Goal: Entertainment & Leisure: Consume media (video, audio)

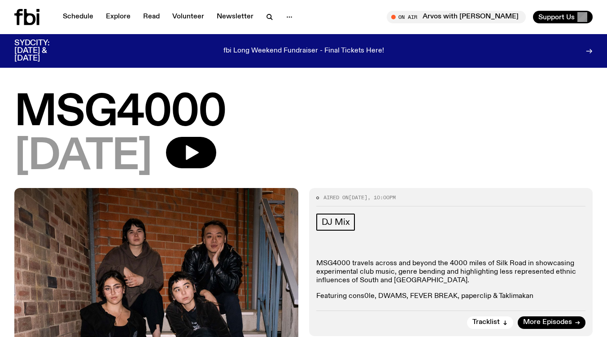
click at [29, 20] on icon at bounding box center [26, 17] width 25 height 16
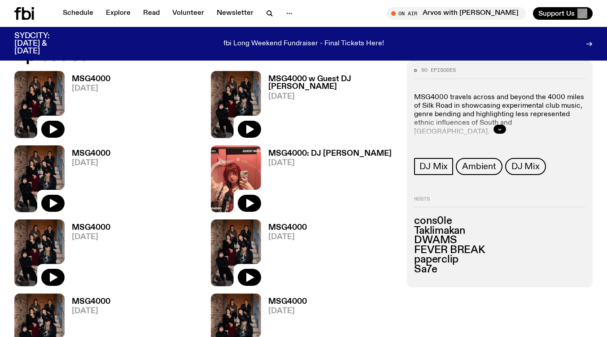
scroll to position [425, 0]
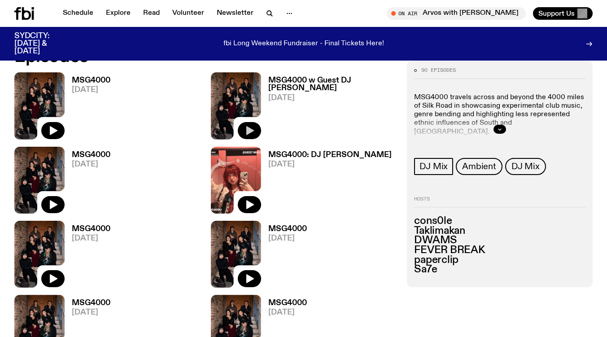
click at [252, 128] on icon "button" at bounding box center [249, 130] width 11 height 11
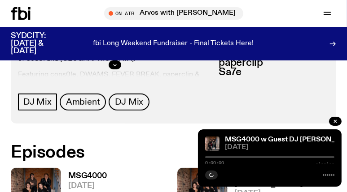
scroll to position [442, 0]
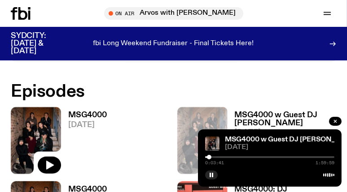
click at [209, 157] on div at bounding box center [209, 157] width 4 height 4
click at [211, 158] on div at bounding box center [210, 157] width 4 height 4
click at [213, 158] on div at bounding box center [212, 157] width 4 height 4
click at [216, 159] on div at bounding box center [215, 157] width 4 height 4
click at [218, 158] on div at bounding box center [217, 157] width 4 height 4
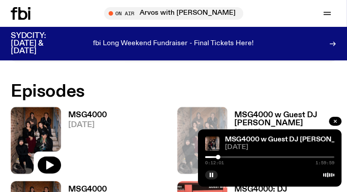
click at [220, 159] on div "0:12:01 1:59:59" at bounding box center [269, 160] width 129 height 11
click at [220, 158] on div at bounding box center [219, 157] width 4 height 4
click at [223, 158] on div at bounding box center [223, 157] width 4 height 4
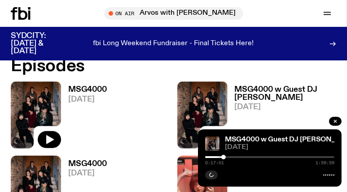
scroll to position [621, 0]
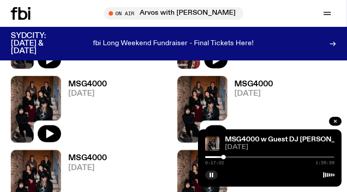
click at [234, 158] on div at bounding box center [269, 157] width 129 height 2
click at [235, 158] on div at bounding box center [235, 157] width 4 height 4
click at [236, 158] on div at bounding box center [236, 157] width 4 height 4
drag, startPoint x: 236, startPoint y: 158, endPoint x: 252, endPoint y: 158, distance: 16.1
click at [248, 158] on div at bounding box center [246, 157] width 4 height 4
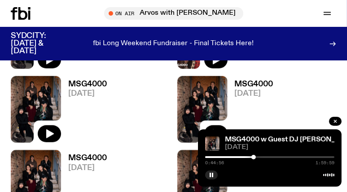
click at [253, 159] on div at bounding box center [253, 157] width 4 height 4
click at [50, 130] on icon "button" at bounding box center [49, 134] width 11 height 11
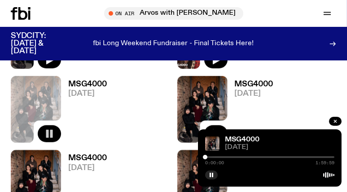
click at [219, 157] on div at bounding box center [269, 157] width 129 height 2
click at [223, 157] on div at bounding box center [221, 157] width 4 height 4
click at [225, 159] on div at bounding box center [224, 157] width 4 height 4
click at [221, 159] on div at bounding box center [221, 157] width 4 height 4
click at [223, 159] on div at bounding box center [223, 157] width 4 height 4
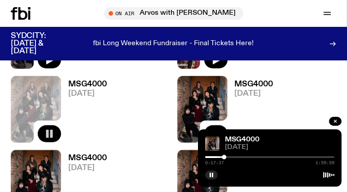
click at [227, 157] on div at bounding box center [269, 157] width 129 height 2
click at [233, 157] on div at bounding box center [269, 157] width 129 height 2
click at [232, 139] on link "MSG4000" at bounding box center [242, 139] width 35 height 7
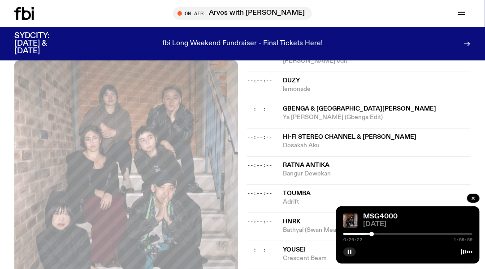
scroll to position [323, 0]
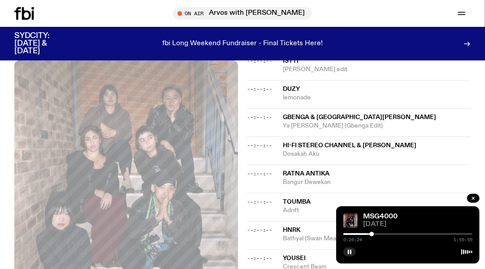
click at [359, 125] on span "Ya [PERSON_NAME] (Gbenga Edit)" at bounding box center [377, 126] width 188 height 9
click at [347, 251] on button "button" at bounding box center [349, 252] width 13 height 9
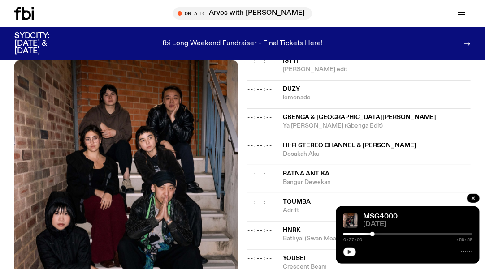
click at [347, 256] on button "button" at bounding box center [349, 252] width 13 height 9
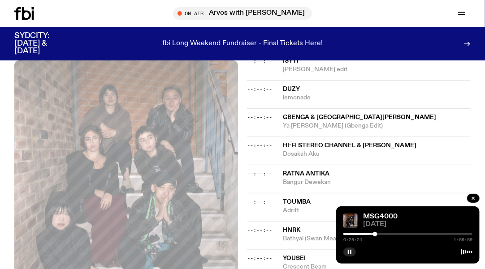
click at [376, 234] on div at bounding box center [375, 234] width 4 height 4
click at [378, 235] on div at bounding box center [375, 234] width 4 height 4
click at [382, 235] on div at bounding box center [380, 234] width 4 height 4
click at [384, 236] on div at bounding box center [384, 234] width 4 height 4
click at [388, 234] on div at bounding box center [388, 234] width 4 height 4
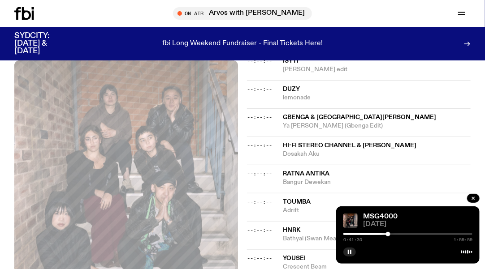
click at [390, 238] on div "0:41:30 1:59:59" at bounding box center [407, 237] width 129 height 11
click at [390, 234] on div at bounding box center [407, 235] width 129 height 2
click at [393, 235] on div at bounding box center [392, 234] width 4 height 4
click at [396, 235] on div at bounding box center [394, 234] width 4 height 4
click at [399, 236] on div at bounding box center [399, 234] width 4 height 4
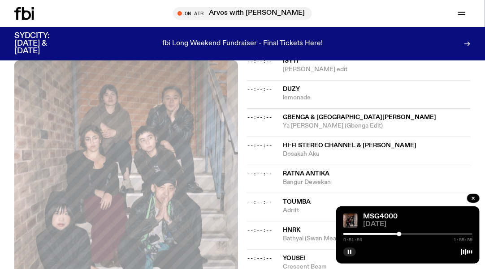
click at [402, 236] on div at bounding box center [399, 234] width 4 height 4
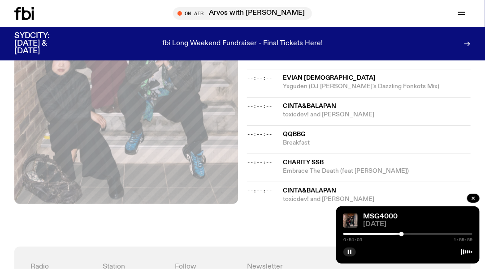
scroll to position [681, 0]
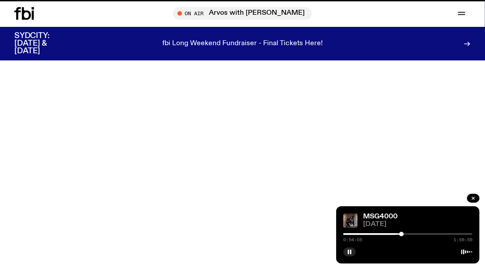
scroll to position [621, 0]
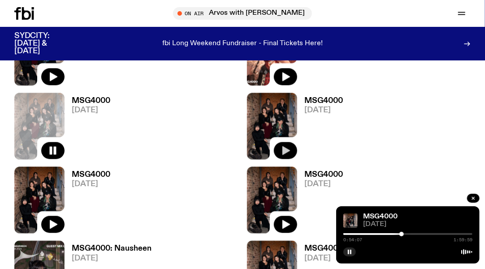
click at [293, 150] on button "button" at bounding box center [285, 150] width 23 height 17
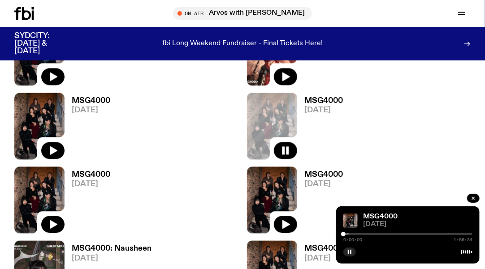
click at [360, 234] on div at bounding box center [407, 235] width 129 height 2
click at [363, 234] on div at bounding box center [362, 234] width 4 height 4
click at [365, 236] on div at bounding box center [365, 234] width 4 height 4
click at [367, 236] on div at bounding box center [366, 234] width 4 height 4
click at [368, 236] on div at bounding box center [366, 234] width 4 height 4
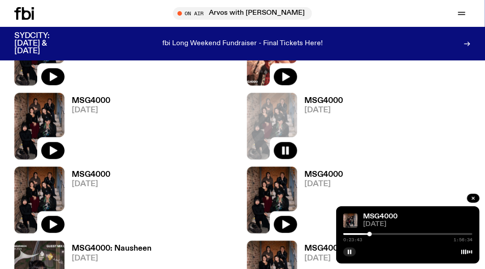
click at [370, 234] on div at bounding box center [370, 234] width 4 height 4
click at [371, 234] on div at bounding box center [371, 234] width 4 height 4
click at [373, 234] on div at bounding box center [372, 234] width 4 height 4
click at [375, 234] on div at bounding box center [375, 234] width 4 height 4
click at [377, 234] on div at bounding box center [376, 234] width 4 height 4
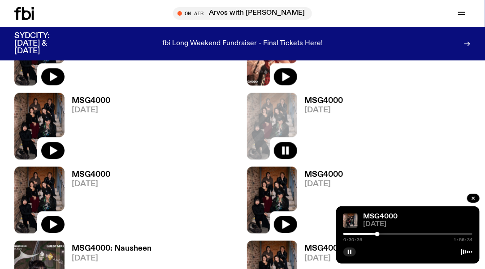
click at [377, 234] on div at bounding box center [377, 234] width 4 height 4
click at [380, 234] on div at bounding box center [379, 234] width 4 height 4
click at [380, 234] on div at bounding box center [380, 234] width 4 height 4
click at [381, 235] on div at bounding box center [381, 234] width 4 height 4
click at [383, 235] on div at bounding box center [383, 234] width 4 height 4
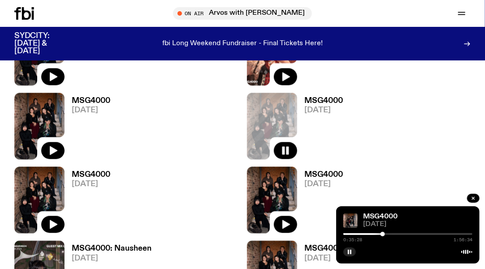
click at [325, 100] on h3 "MSG4000" at bounding box center [323, 101] width 39 height 8
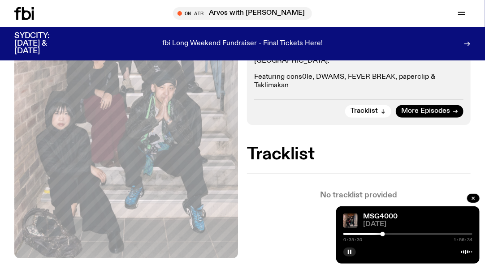
scroll to position [387, 0]
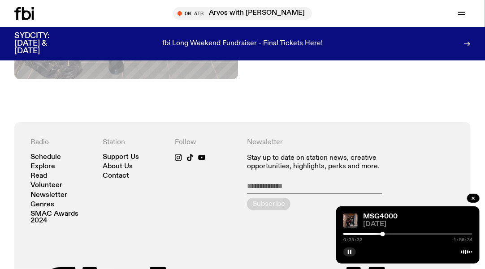
click at [386, 232] on div "0:35:32 1:56:34" at bounding box center [407, 237] width 129 height 11
click at [388, 232] on div "0:35:32 1:56:34" at bounding box center [407, 237] width 129 height 11
click at [389, 235] on div at bounding box center [407, 235] width 129 height 2
click at [397, 234] on div at bounding box center [407, 235] width 129 height 2
click at [401, 234] on div at bounding box center [407, 235] width 129 height 2
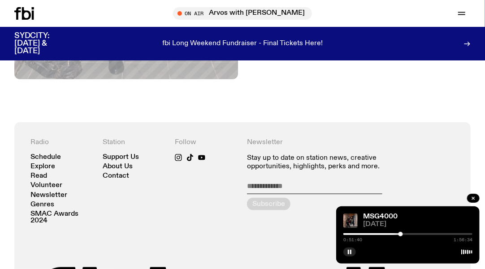
click at [406, 234] on div at bounding box center [407, 235] width 129 height 2
click at [410, 234] on div at bounding box center [407, 235] width 129 height 2
click at [415, 235] on div "1:00:10 1:56:34" at bounding box center [407, 237] width 129 height 11
click at [415, 234] on div at bounding box center [407, 235] width 129 height 2
click at [419, 235] on div at bounding box center [407, 235] width 129 height 2
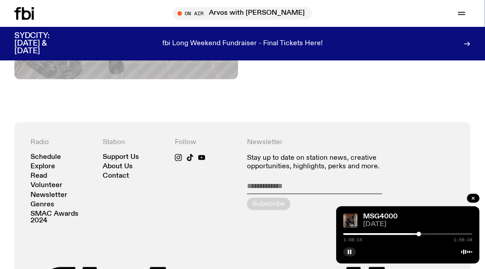
click at [423, 234] on div at bounding box center [407, 235] width 129 height 2
click at [429, 234] on div at bounding box center [407, 235] width 129 height 2
click at [434, 234] on div at bounding box center [407, 235] width 129 height 2
click at [438, 234] on div at bounding box center [407, 235] width 129 height 2
click at [442, 234] on div at bounding box center [407, 235] width 129 height 2
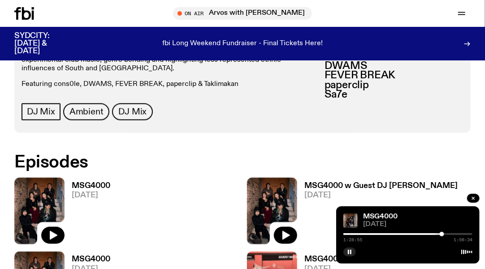
scroll to position [621, 0]
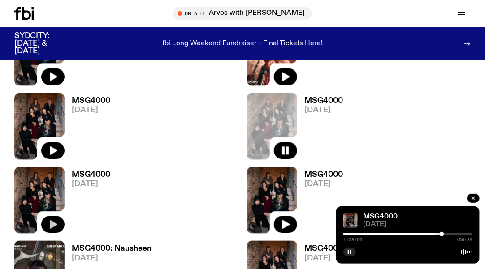
click at [50, 223] on icon "button" at bounding box center [54, 225] width 8 height 9
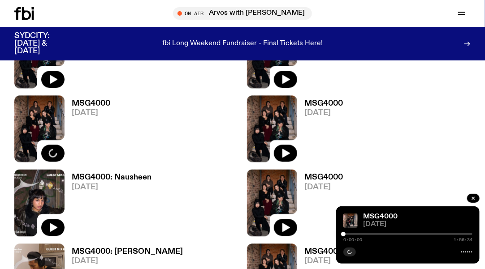
scroll to position [693, 0]
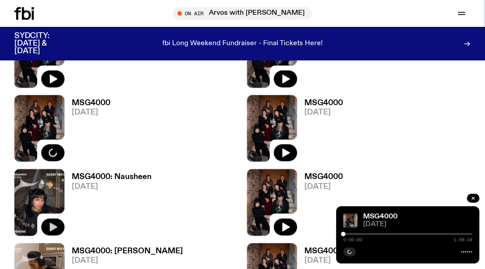
click at [52, 225] on icon "button" at bounding box center [54, 227] width 8 height 9
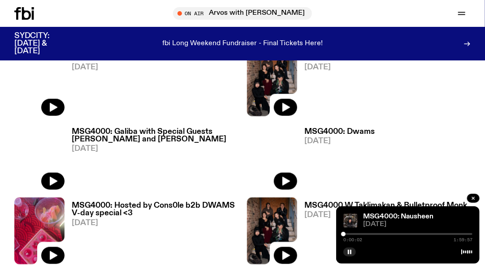
scroll to position [1589, 0]
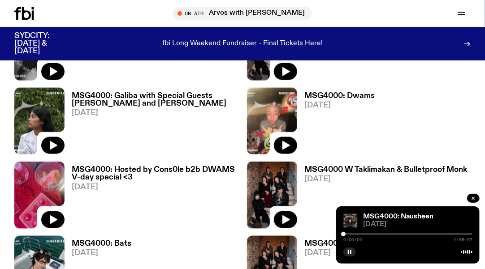
click at [359, 234] on div at bounding box center [407, 235] width 129 height 2
click at [365, 234] on div at bounding box center [407, 235] width 129 height 2
click at [366, 235] on div at bounding box center [366, 234] width 4 height 4
click at [369, 236] on div at bounding box center [368, 234] width 4 height 4
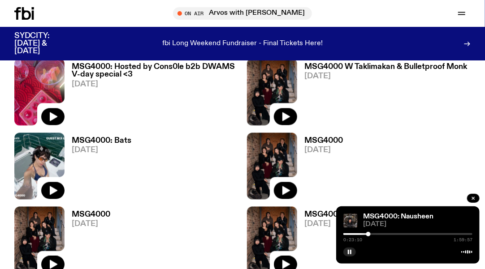
scroll to position [1697, 0]
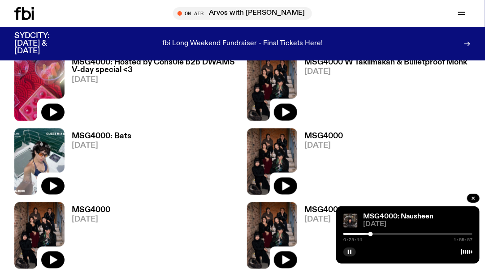
click at [371, 235] on div at bounding box center [371, 234] width 4 height 4
click at [374, 235] on div at bounding box center [374, 234] width 4 height 4
click at [377, 217] on link "MSG4000: Nausheen" at bounding box center [398, 216] width 70 height 7
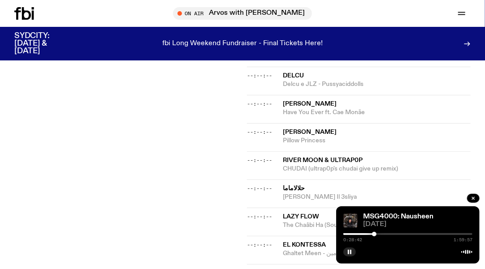
scroll to position [712, 0]
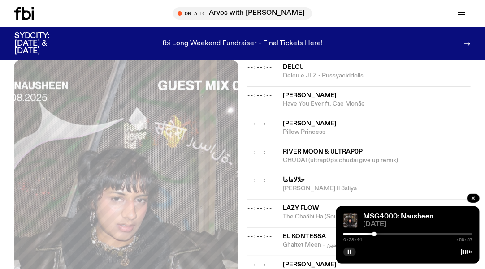
click at [306, 185] on span "[PERSON_NAME] Il 3sliya" at bounding box center [377, 189] width 188 height 9
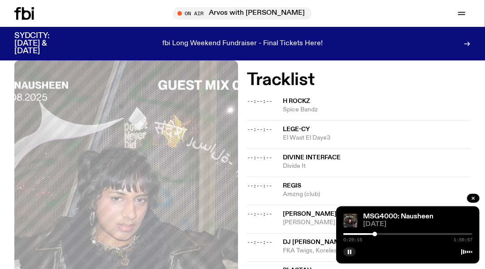
scroll to position [282, 0]
drag, startPoint x: 332, startPoint y: 137, endPoint x: 282, endPoint y: 127, distance: 51.1
click at [282, 127] on div "--:--:-- Lege-Cy El Waat El Daye3" at bounding box center [359, 135] width 224 height 28
copy div "Lege-Cy El Waat El Daye3"
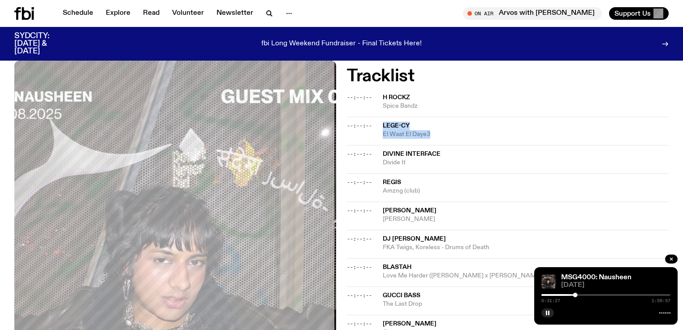
click at [438, 128] on span "Lege-Cy" at bounding box center [526, 125] width 286 height 9
click at [394, 143] on div "--:--:-- Lege-Cy El Waat El Daye3" at bounding box center [508, 131] width 322 height 28
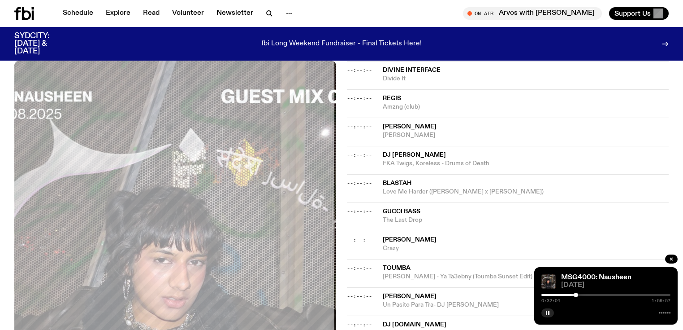
scroll to position [390, 0]
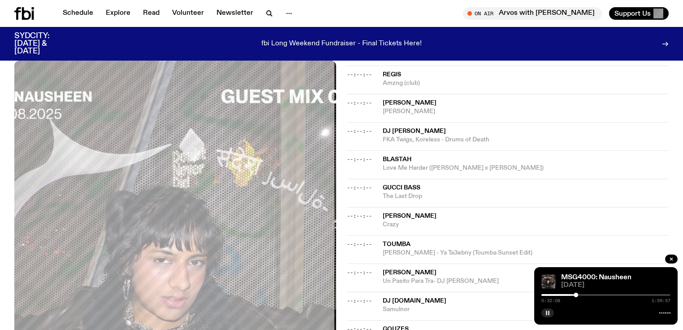
click at [551, 312] on button "button" at bounding box center [548, 312] width 13 height 9
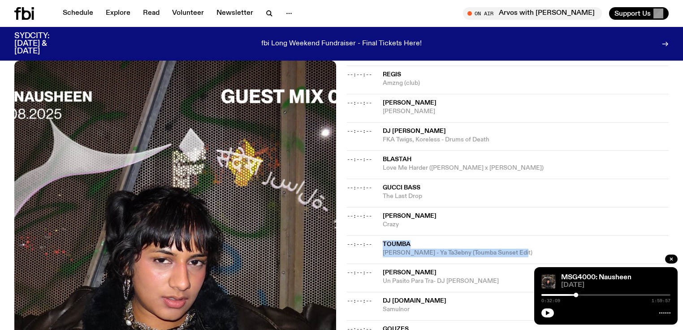
drag, startPoint x: 508, startPoint y: 253, endPoint x: 378, endPoint y: 239, distance: 130.8
click at [378, 239] on div "--:--:-- [PERSON_NAME] - Ya Ta3ebny (Toumba Sunset Edit)" at bounding box center [508, 249] width 322 height 28
copy div "[PERSON_NAME] - Ya Ta3ebny (Toumba Sunset Edit)"
click at [552, 312] on button "button" at bounding box center [548, 312] width 13 height 9
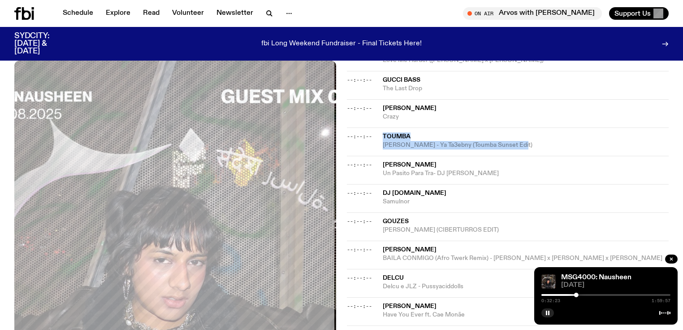
scroll to position [533, 0]
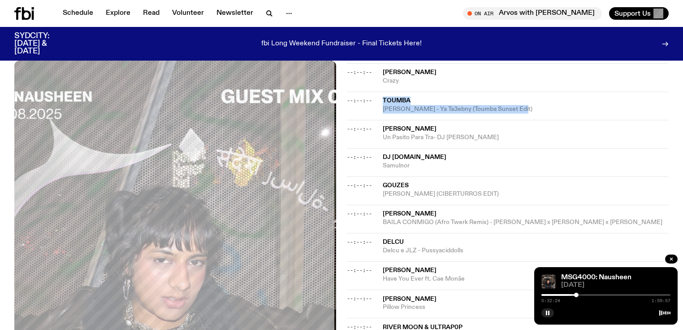
click at [553, 294] on div at bounding box center [511, 295] width 129 height 2
click at [560, 295] on div at bounding box center [606, 295] width 129 height 2
click at [555, 295] on div at bounding box center [494, 295] width 129 height 2
click at [551, 295] on div at bounding box center [550, 294] width 4 height 4
click at [551, 295] on div at bounding box center [551, 294] width 4 height 4
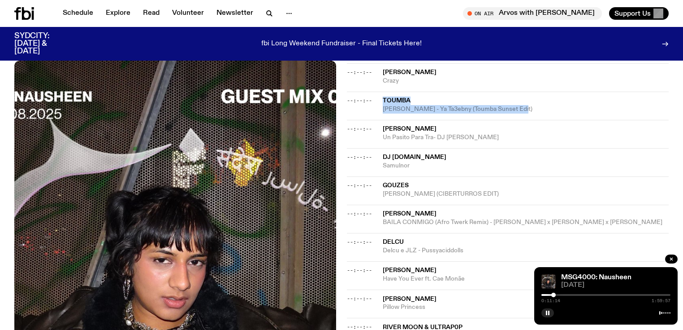
click at [554, 295] on div at bounding box center [553, 294] width 4 height 4
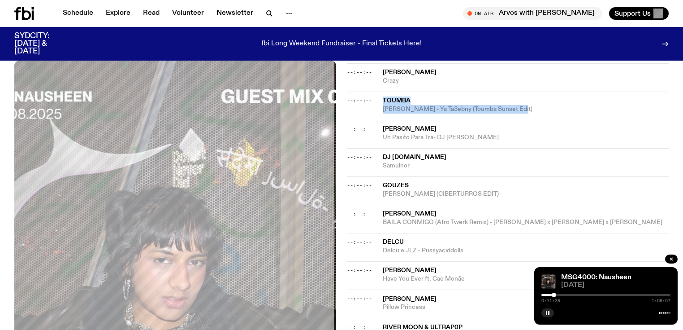
click at [555, 295] on div at bounding box center [554, 294] width 4 height 4
click at [556, 295] on div at bounding box center [555, 294] width 4 height 4
click at [557, 295] on div at bounding box center [556, 294] width 4 height 4
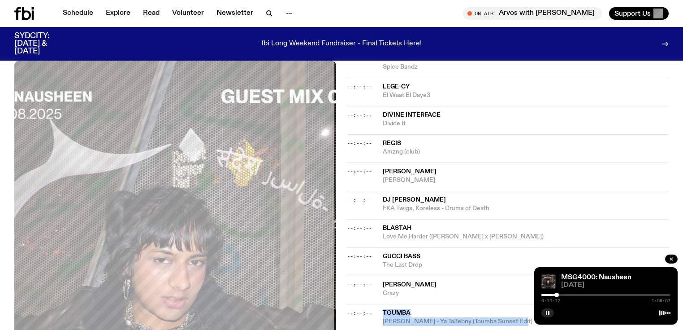
scroll to position [282, 0]
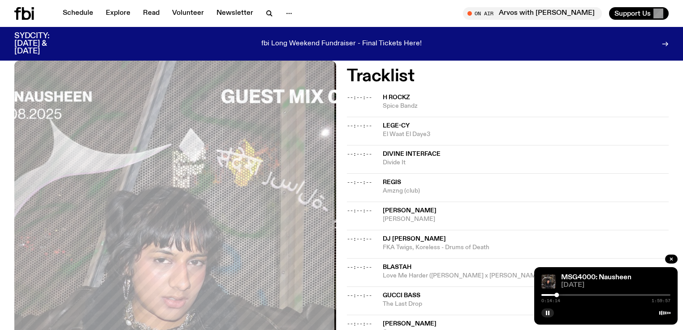
click at [558, 295] on div at bounding box center [557, 294] width 4 height 4
click at [560, 295] on div at bounding box center [558, 294] width 4 height 4
click at [563, 295] on div at bounding box center [563, 294] width 4 height 4
click at [564, 295] on div at bounding box center [563, 294] width 4 height 4
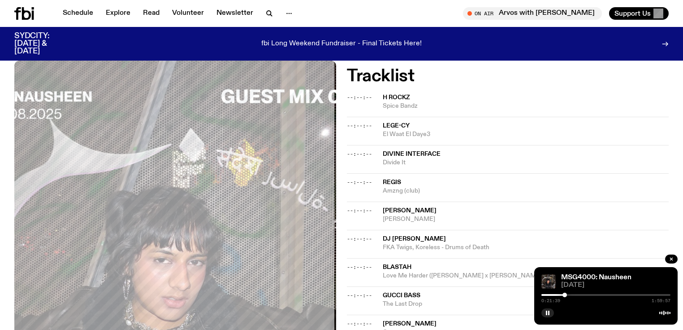
click at [565, 295] on div at bounding box center [565, 294] width 4 height 4
click at [566, 295] on div at bounding box center [566, 294] width 4 height 4
click at [567, 295] on div at bounding box center [566, 294] width 4 height 4
click at [568, 295] on div at bounding box center [567, 294] width 4 height 4
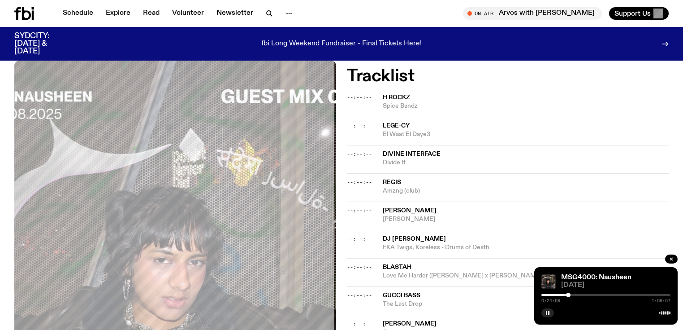
click at [568, 295] on div at bounding box center [568, 294] width 4 height 4
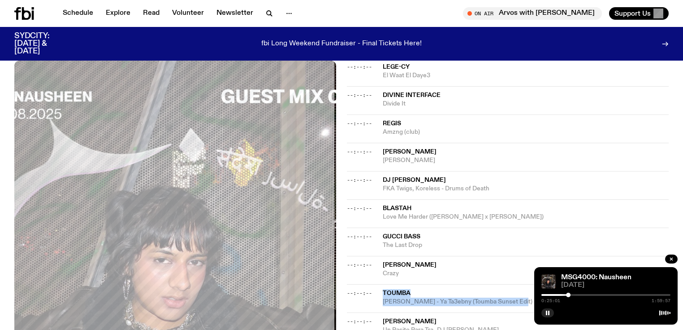
scroll to position [354, 0]
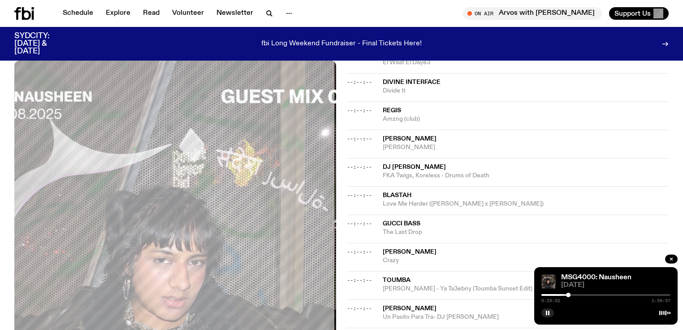
click at [447, 266] on div "--:--:-- [PERSON_NAME] Crazy" at bounding box center [508, 257] width 322 height 28
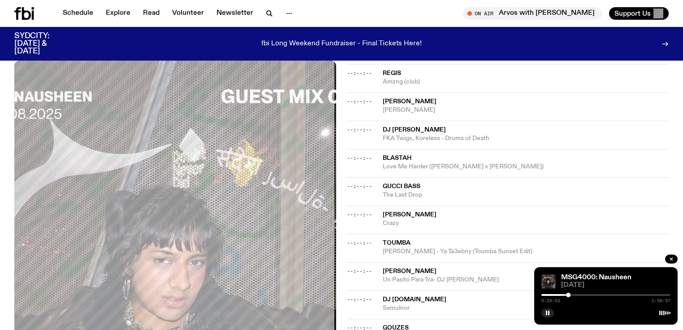
scroll to position [425, 0]
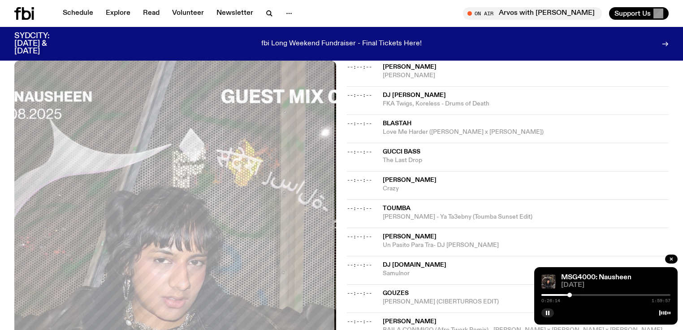
click at [570, 295] on div at bounding box center [570, 294] width 4 height 4
click at [571, 295] on div at bounding box center [570, 294] width 4 height 4
click at [572, 296] on div at bounding box center [571, 294] width 4 height 4
click at [548, 312] on icon "button" at bounding box center [547, 312] width 5 height 5
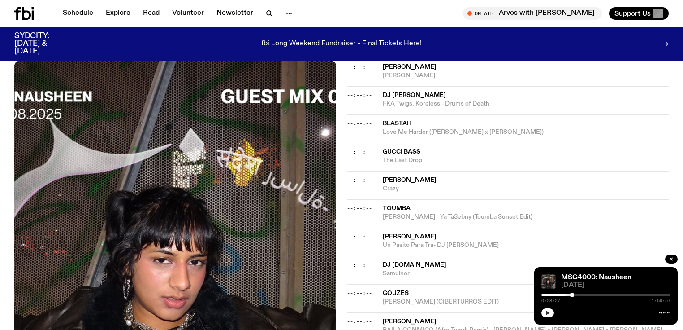
click at [539, 312] on div "MSG4000: Nausheen [DATE] 0:28:27 1:59:57" at bounding box center [605, 295] width 143 height 57
click at [545, 312] on button "button" at bounding box center [548, 312] width 13 height 9
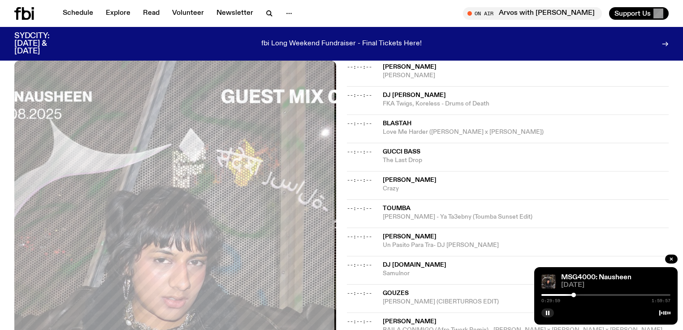
click at [575, 295] on div at bounding box center [574, 294] width 4 height 4
click at [577, 295] on div at bounding box center [576, 294] width 4 height 4
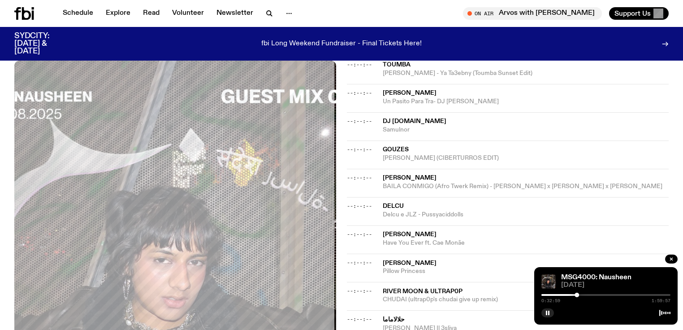
scroll to position [605, 0]
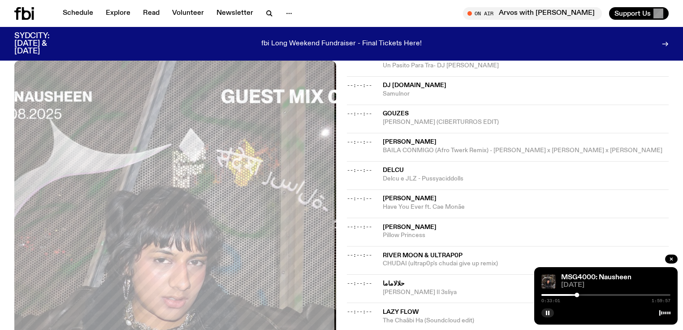
click at [575, 294] on div at bounding box center [577, 294] width 4 height 4
click at [574, 294] on div at bounding box center [574, 294] width 4 height 4
click at [553, 312] on button "button" at bounding box center [548, 312] width 13 height 9
click at [549, 314] on icon "button" at bounding box center [547, 312] width 5 height 5
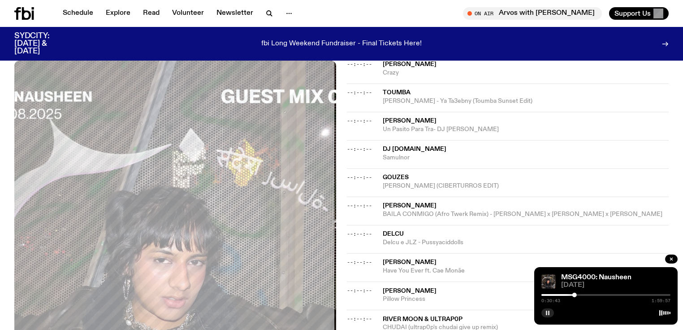
scroll to position [461, 0]
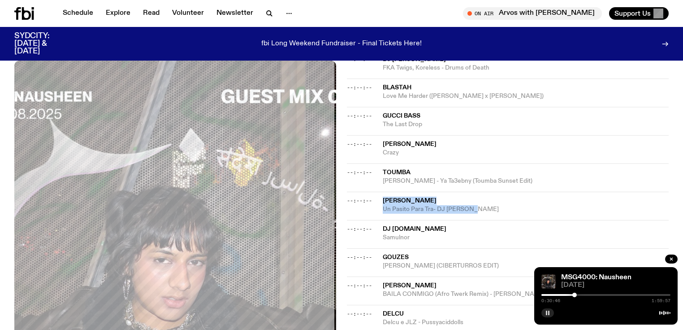
drag, startPoint x: 475, startPoint y: 210, endPoint x: 378, endPoint y: 197, distance: 97.2
click at [378, 197] on div "--:--:-- [PERSON_NAME] Un Pasito Para Tra- DJ [PERSON_NAME]" at bounding box center [508, 205] width 322 height 28
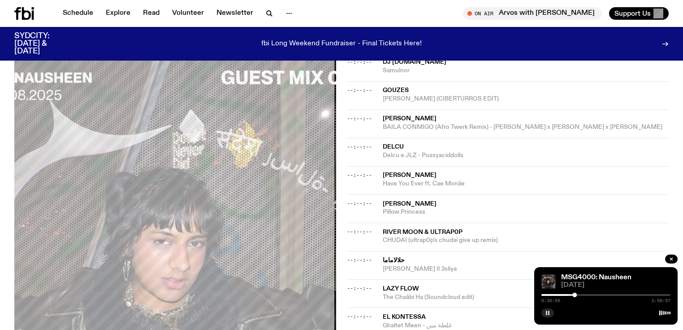
scroll to position [641, 0]
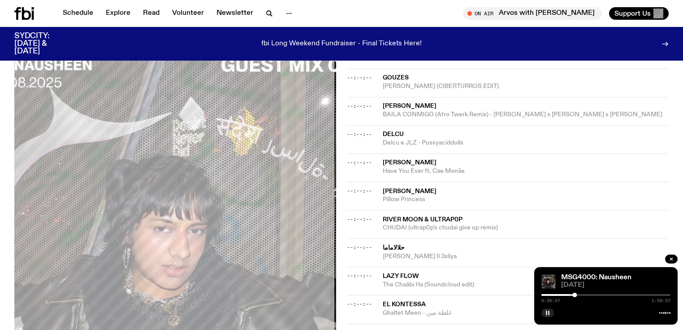
click at [441, 143] on span "Delcu e JLZ - Pussyaciddolls" at bounding box center [526, 143] width 286 height 9
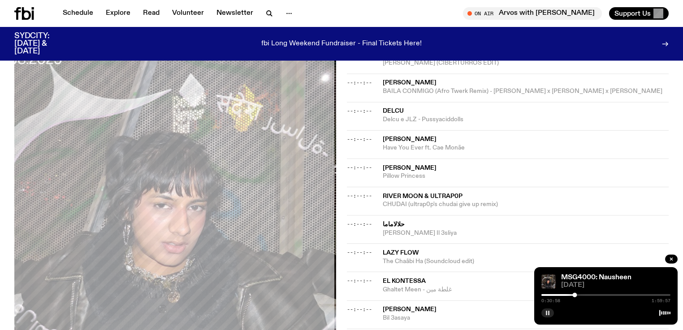
scroll to position [677, 0]
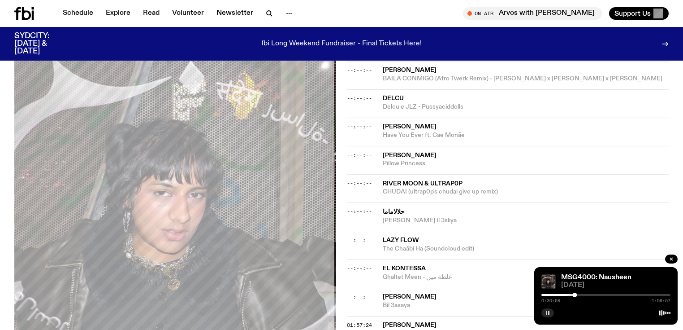
click at [411, 222] on div "--:--:-- حلالاماما [PERSON_NAME] Il 3sliya" at bounding box center [508, 216] width 322 height 28
click at [403, 216] on span "[PERSON_NAME] Il 3sliya" at bounding box center [526, 220] width 286 height 9
click at [580, 297] on div "0:35:24 1:59:57" at bounding box center [606, 297] width 129 height 11
click at [585, 296] on div at bounding box center [584, 294] width 4 height 4
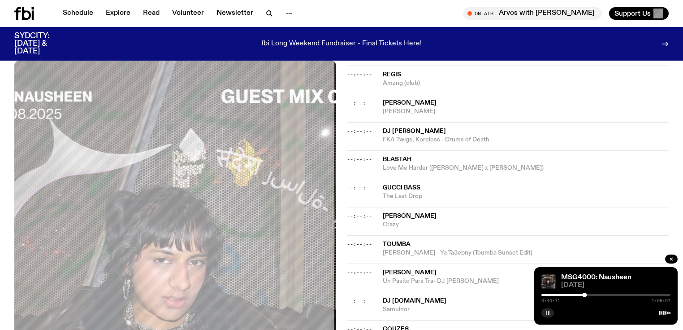
scroll to position [425, 0]
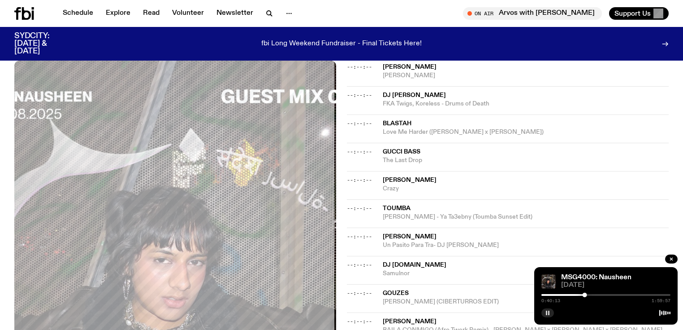
click at [586, 295] on div at bounding box center [585, 294] width 4 height 4
click at [588, 295] on div at bounding box center [587, 294] width 4 height 4
click at [590, 296] on div at bounding box center [589, 294] width 4 height 4
click at [590, 296] on div at bounding box center [590, 294] width 4 height 4
click at [594, 297] on div "0:47:29 1:59:57" at bounding box center [606, 297] width 129 height 11
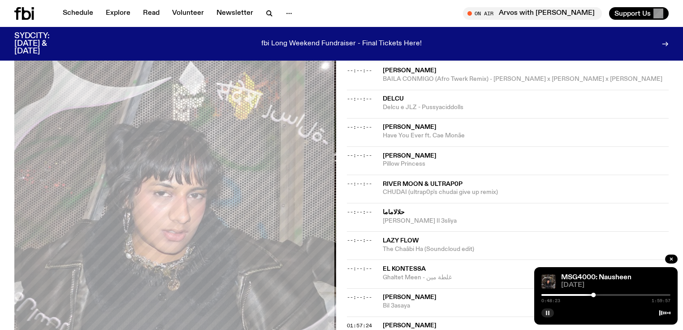
scroll to position [677, 0]
click at [595, 295] on div at bounding box center [595, 294] width 4 height 4
click at [599, 297] on div "0:52:53 1:59:57" at bounding box center [606, 297] width 129 height 11
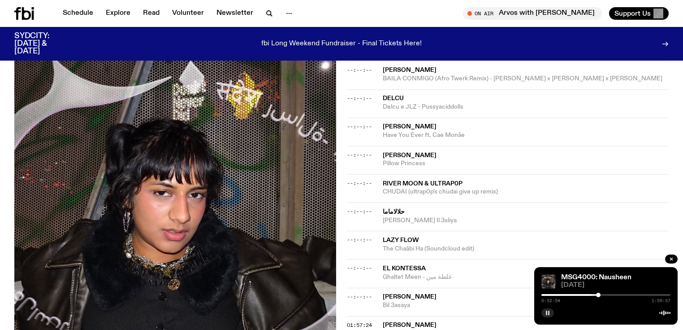
click at [391, 273] on span "Ghaltet Meen - غلطة مين" at bounding box center [526, 277] width 286 height 9
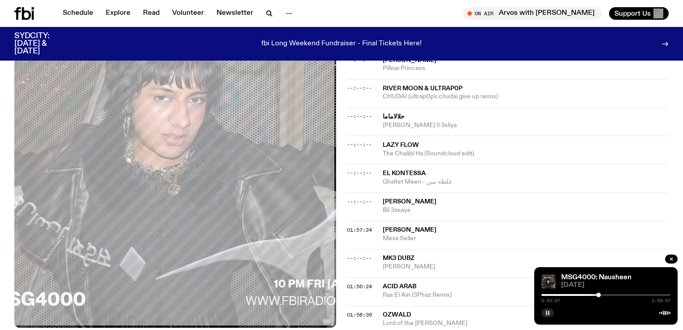
scroll to position [784, 0]
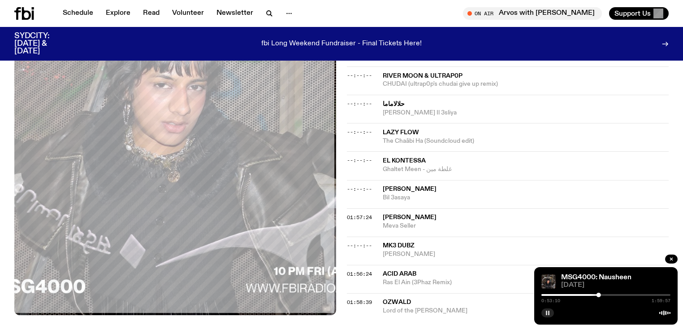
click at [546, 313] on rect "button" at bounding box center [546, 312] width 1 height 4
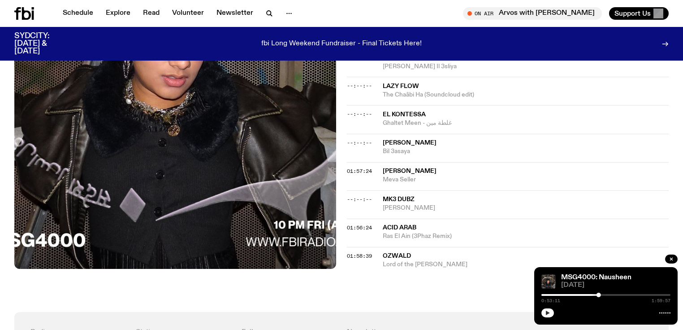
scroll to position [856, 0]
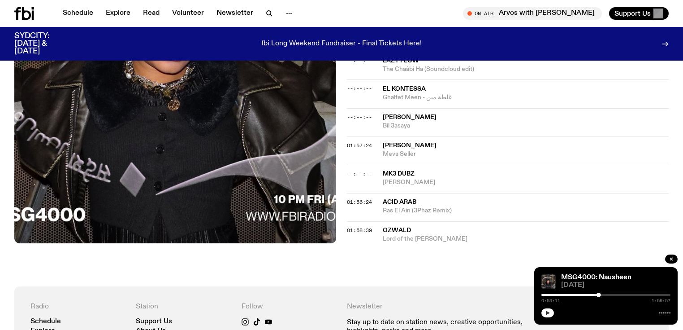
click at [546, 315] on button "button" at bounding box center [548, 312] width 13 height 9
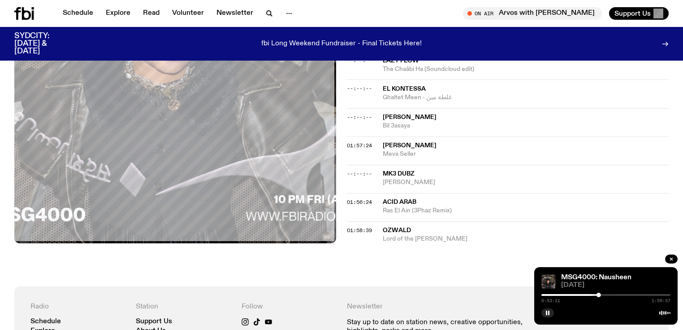
click at [601, 295] on div at bounding box center [606, 295] width 129 height 2
click at [604, 296] on div at bounding box center [603, 294] width 4 height 4
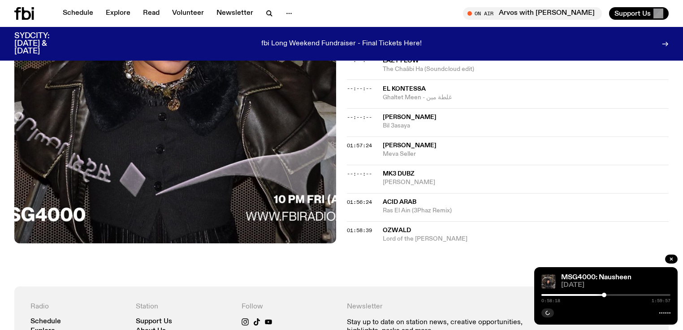
click at [408, 208] on span "Ras El Ain (3Phaz Remix)" at bounding box center [526, 210] width 286 height 9
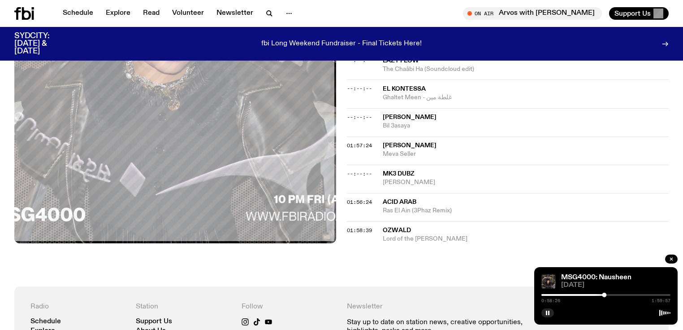
click at [609, 294] on div at bounding box center [606, 295] width 129 height 2
click at [550, 309] on button "button" at bounding box center [548, 312] width 13 height 9
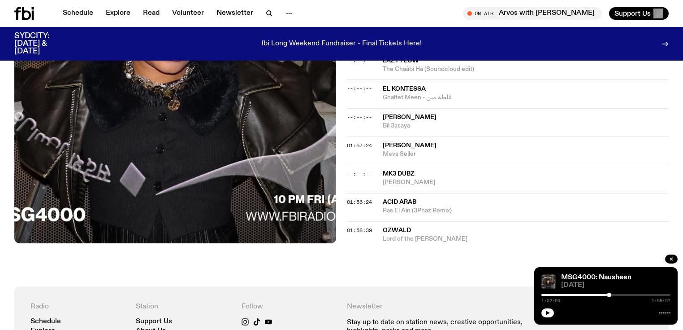
click at [613, 295] on div at bounding box center [606, 295] width 129 height 2
drag, startPoint x: 438, startPoint y: 182, endPoint x: 382, endPoint y: 171, distance: 57.5
click at [382, 171] on div "--:--:-- MK3 DUBZ [PERSON_NAME]" at bounding box center [508, 179] width 322 height 28
copy div "MK3 DUBZ [PERSON_NAME]"
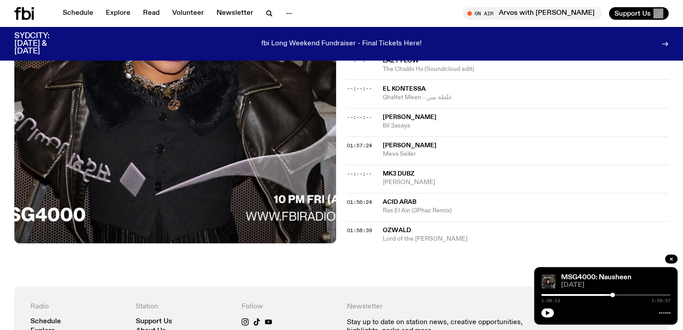
click at [444, 234] on span "Lord of the [PERSON_NAME]" at bounding box center [526, 238] width 286 height 9
click at [551, 313] on button "button" at bounding box center [548, 312] width 13 height 9
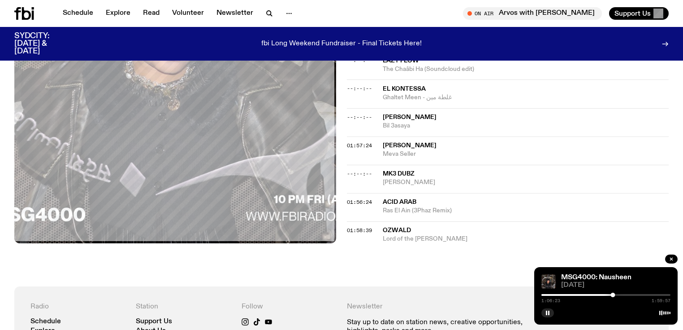
click at [619, 294] on div "1:06:23 1:59:57" at bounding box center [606, 297] width 129 height 11
drag, startPoint x: 615, startPoint y: 294, endPoint x: 622, endPoint y: 296, distance: 7.8
click at [622, 296] on div at bounding box center [622, 294] width 4 height 4
click at [627, 295] on div at bounding box center [626, 294] width 4 height 4
click at [629, 294] on div at bounding box center [628, 294] width 4 height 4
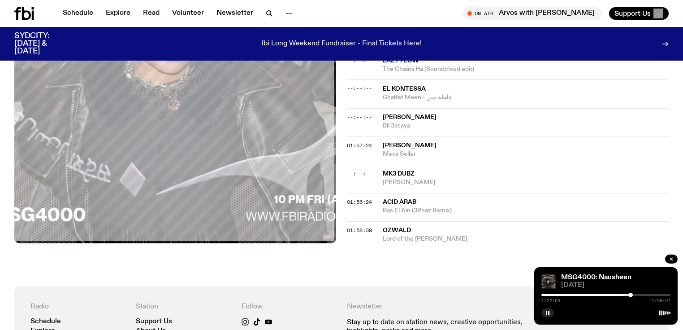
click at [631, 295] on div at bounding box center [631, 294] width 4 height 4
click at [633, 296] on div at bounding box center [631, 294] width 4 height 4
click at [637, 296] on div at bounding box center [637, 294] width 4 height 4
click at [635, 296] on div at bounding box center [635, 294] width 4 height 4
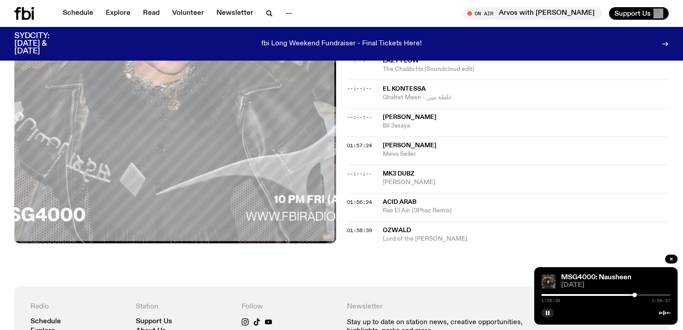
click at [634, 296] on div at bounding box center [635, 294] width 4 height 4
click at [634, 296] on div at bounding box center [634, 294] width 4 height 4
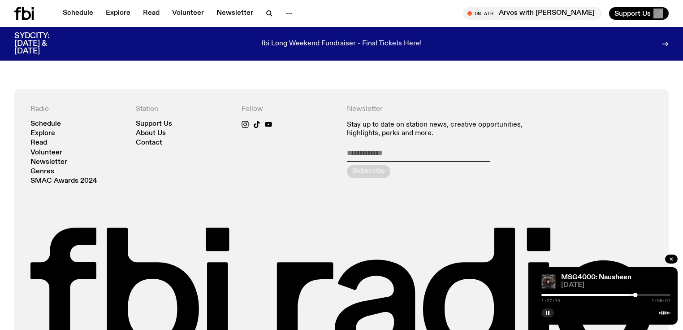
scroll to position [920, 0]
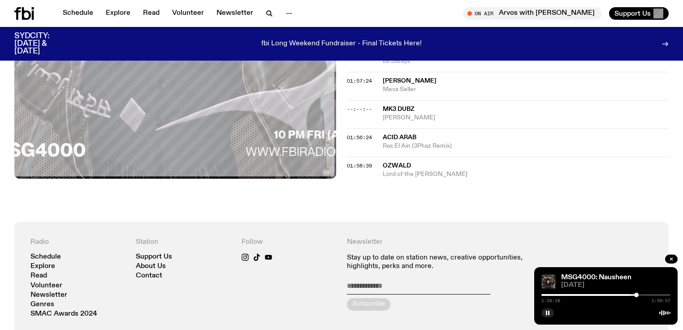
click at [638, 296] on div at bounding box center [636, 294] width 4 height 4
click at [640, 297] on div "1:31:13 1:59:57" at bounding box center [606, 297] width 129 height 11
click at [642, 295] on div at bounding box center [606, 295] width 129 height 2
click at [644, 296] on div at bounding box center [644, 294] width 4 height 4
click at [648, 296] on div at bounding box center [648, 294] width 4 height 4
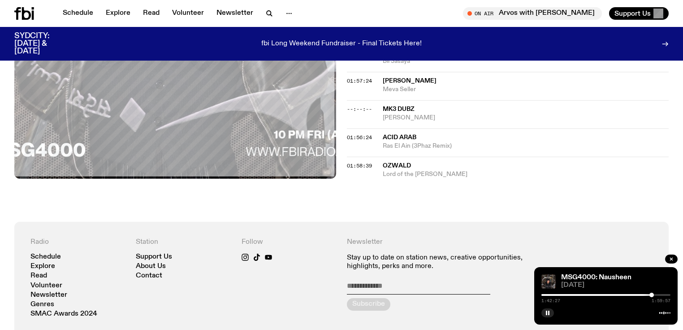
click at [652, 296] on div at bounding box center [652, 294] width 4 height 4
click at [654, 294] on div at bounding box center [653, 294] width 4 height 4
click at [657, 295] on div at bounding box center [606, 295] width 129 height 2
click at [656, 296] on div at bounding box center [656, 294] width 4 height 4
click at [551, 312] on button "button" at bounding box center [548, 312] width 13 height 9
